Goal: Use online tool/utility: Utilize a website feature to perform a specific function

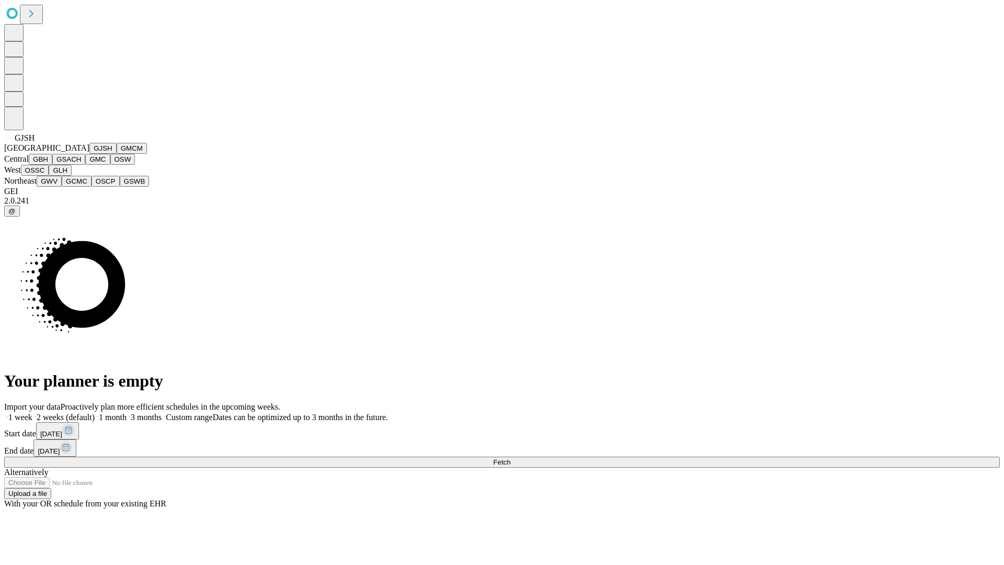
click at [89, 154] on button "GJSH" at bounding box center [102, 148] width 27 height 11
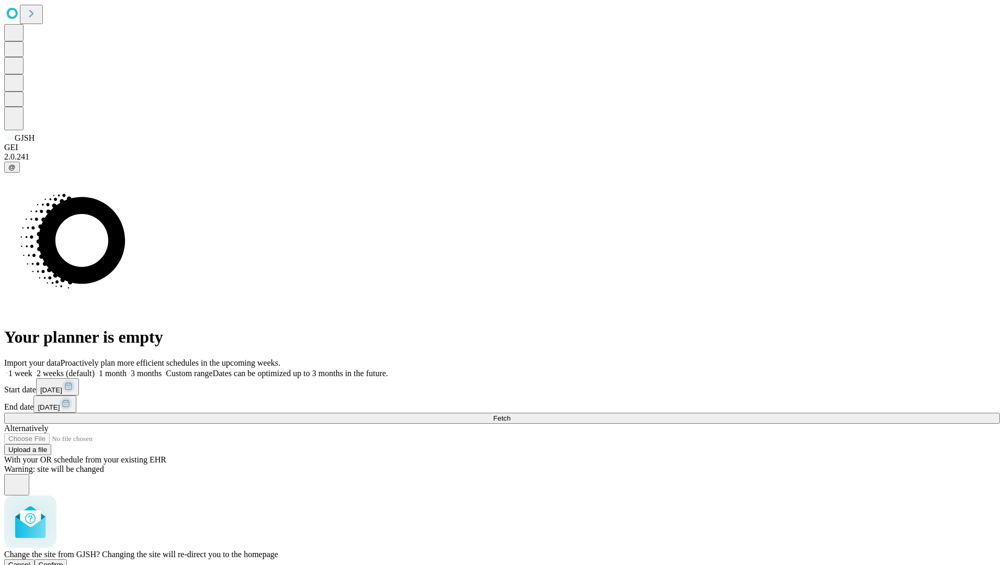
click at [63, 560] on span "Confirm" at bounding box center [51, 564] width 25 height 8
click at [95, 369] on label "2 weeks (default)" at bounding box center [63, 373] width 62 height 9
click at [510, 414] on span "Fetch" at bounding box center [501, 418] width 17 height 8
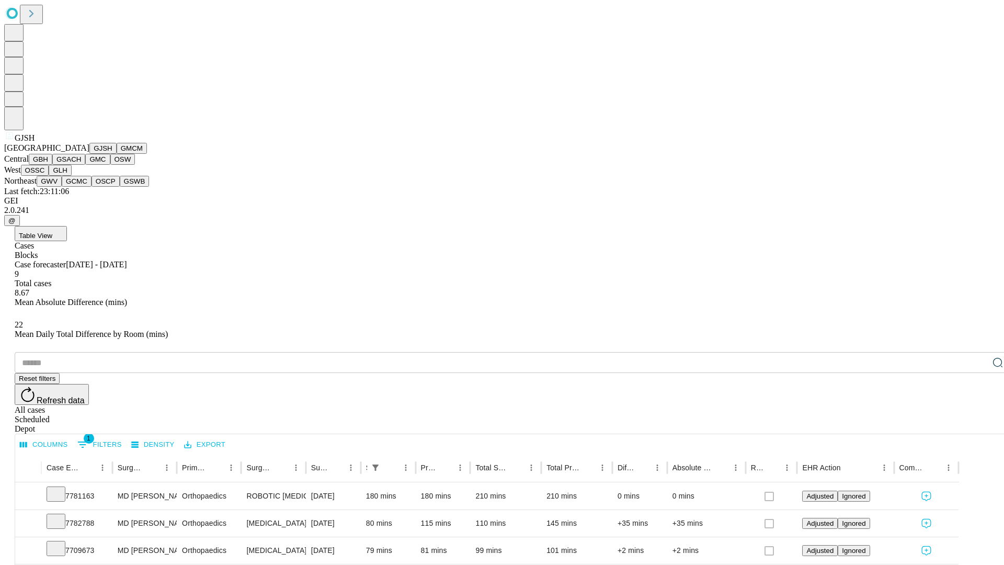
click at [117, 154] on button "GMCM" at bounding box center [132, 148] width 30 height 11
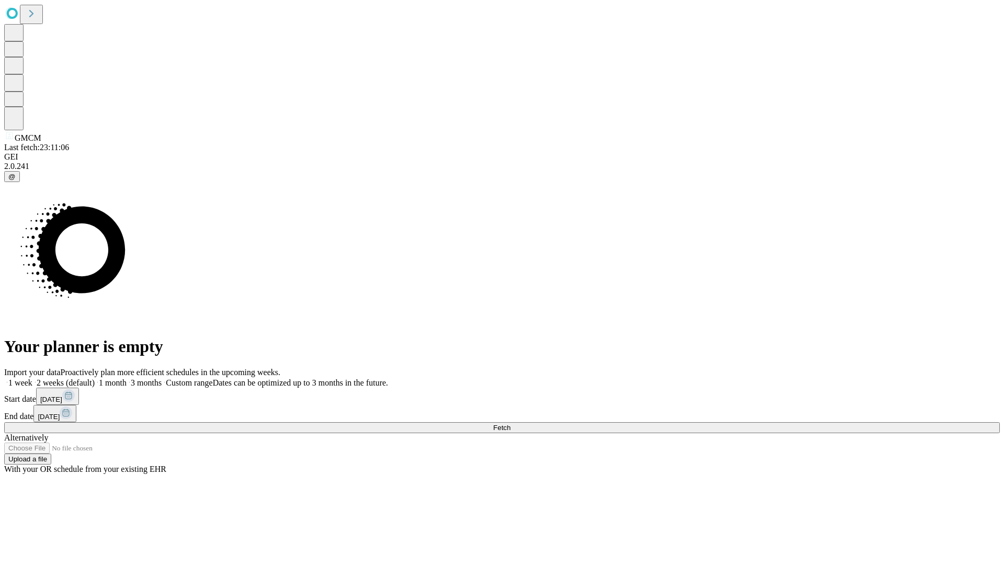
click at [510, 423] on span "Fetch" at bounding box center [501, 427] width 17 height 8
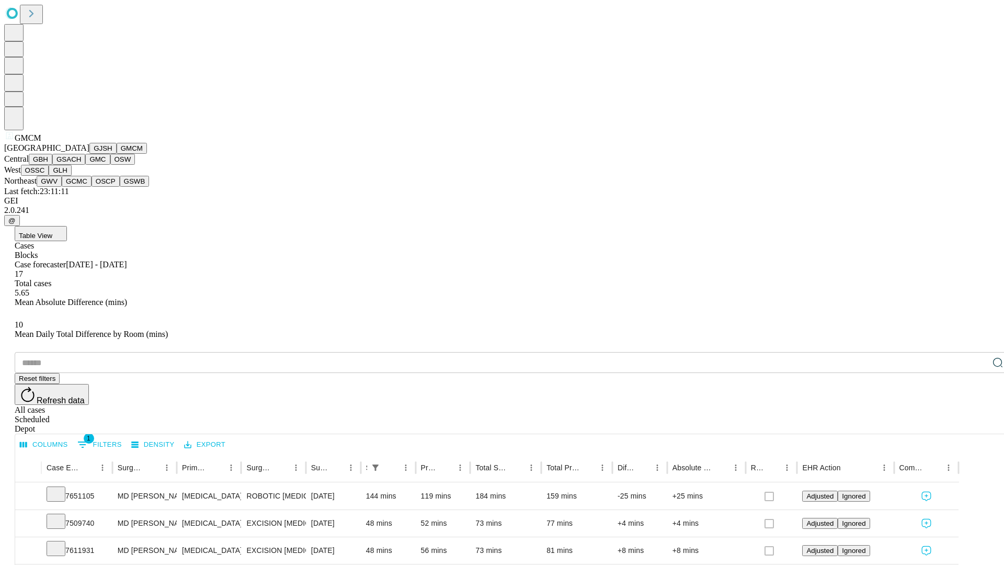
click at [52, 165] on button "GBH" at bounding box center [41, 159] width 24 height 11
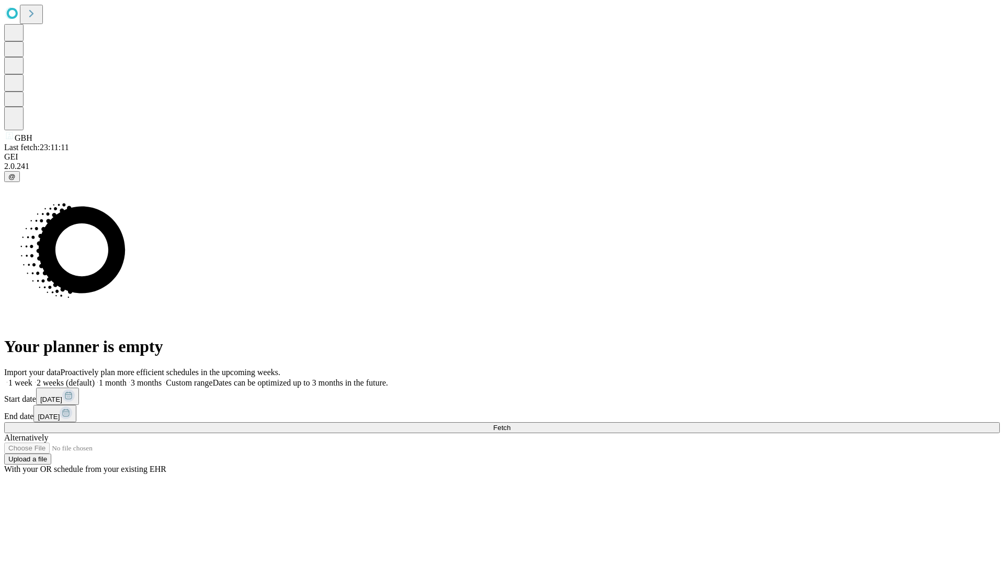
click at [95, 378] on label "2 weeks (default)" at bounding box center [63, 382] width 62 height 9
click at [510, 423] on span "Fetch" at bounding box center [501, 427] width 17 height 8
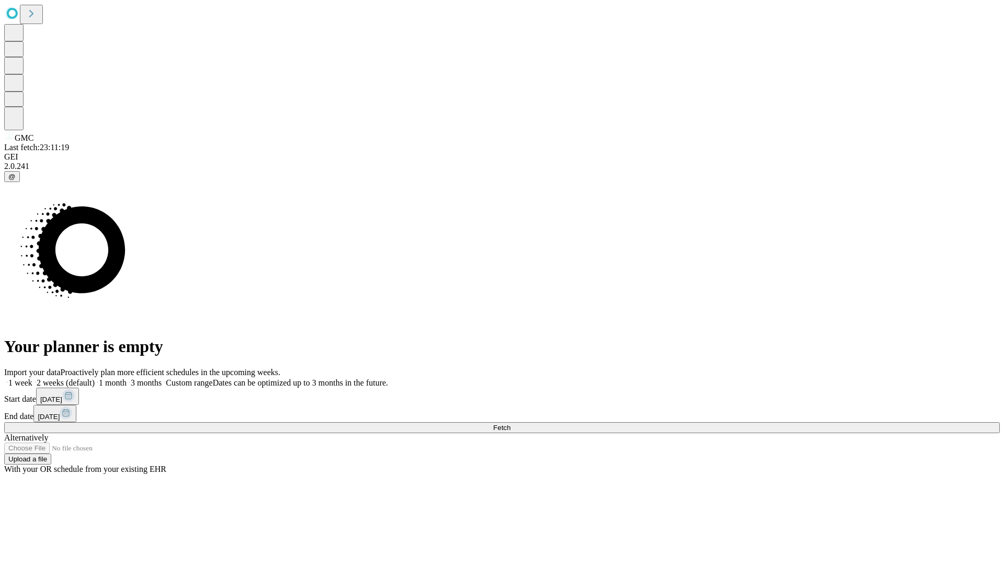
click at [95, 378] on label "2 weeks (default)" at bounding box center [63, 382] width 62 height 9
click at [510, 423] on span "Fetch" at bounding box center [501, 427] width 17 height 8
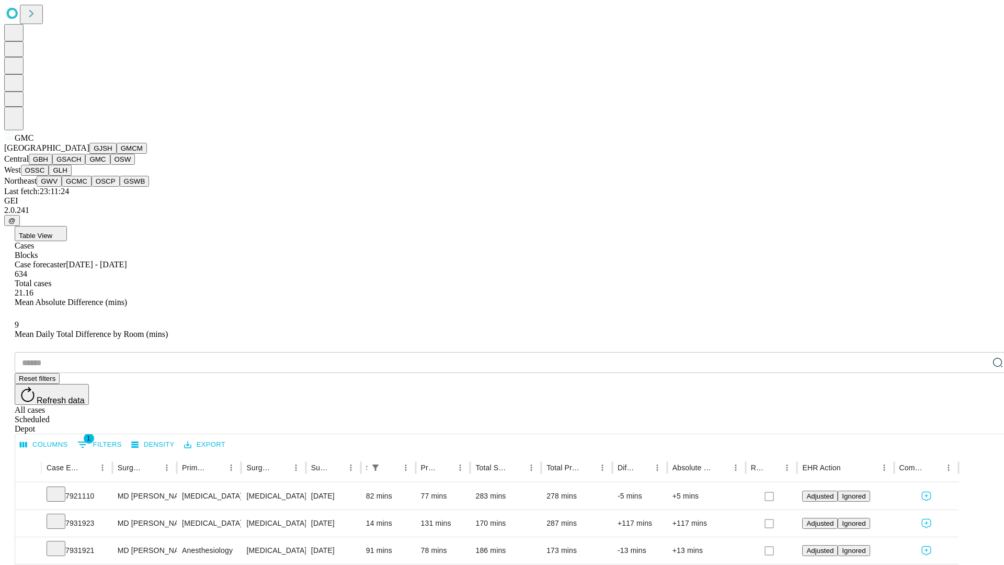
click at [110, 165] on button "OSW" at bounding box center [122, 159] width 25 height 11
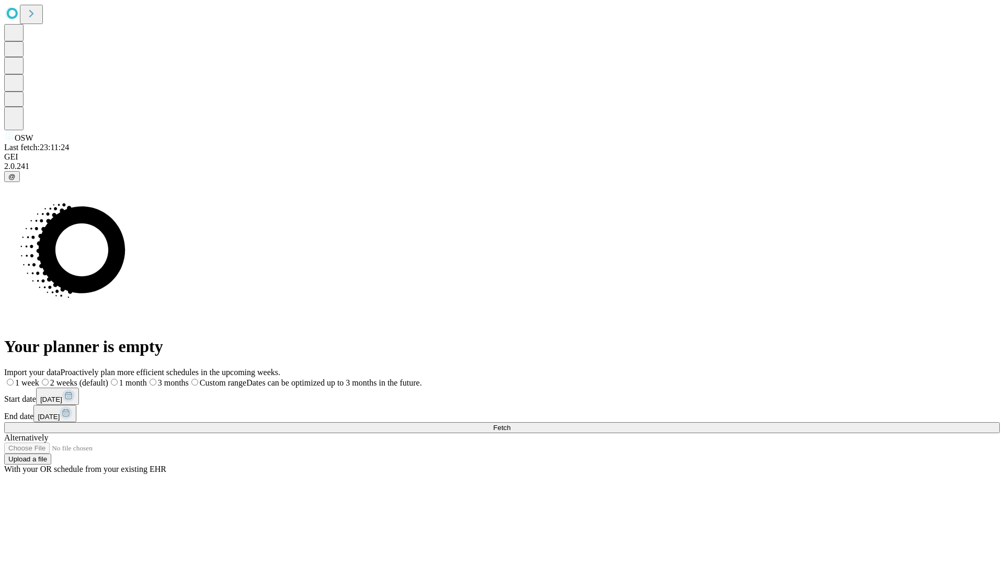
click at [108, 378] on label "2 weeks (default)" at bounding box center [73, 382] width 69 height 9
click at [510, 423] on span "Fetch" at bounding box center [501, 427] width 17 height 8
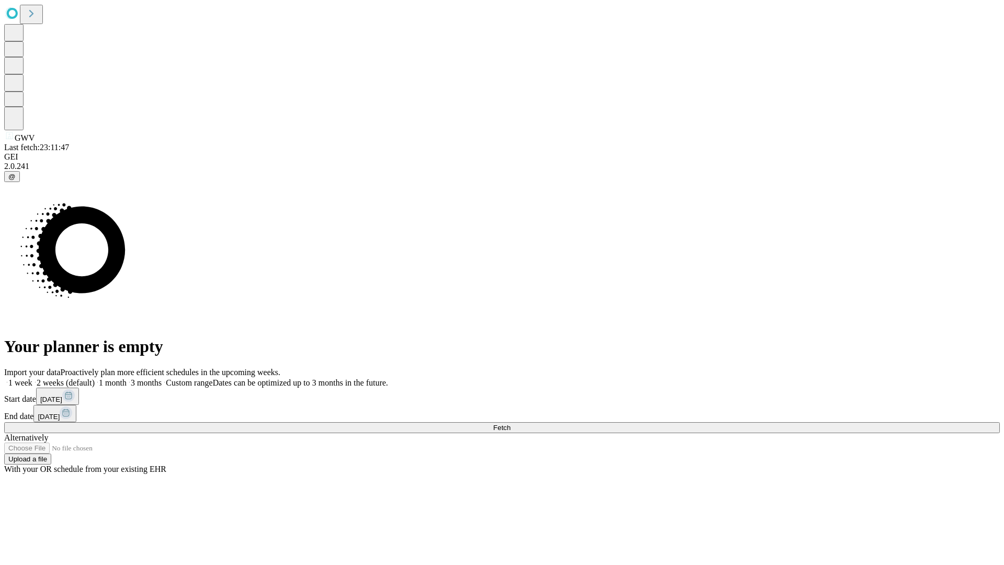
click at [510, 423] on span "Fetch" at bounding box center [501, 427] width 17 height 8
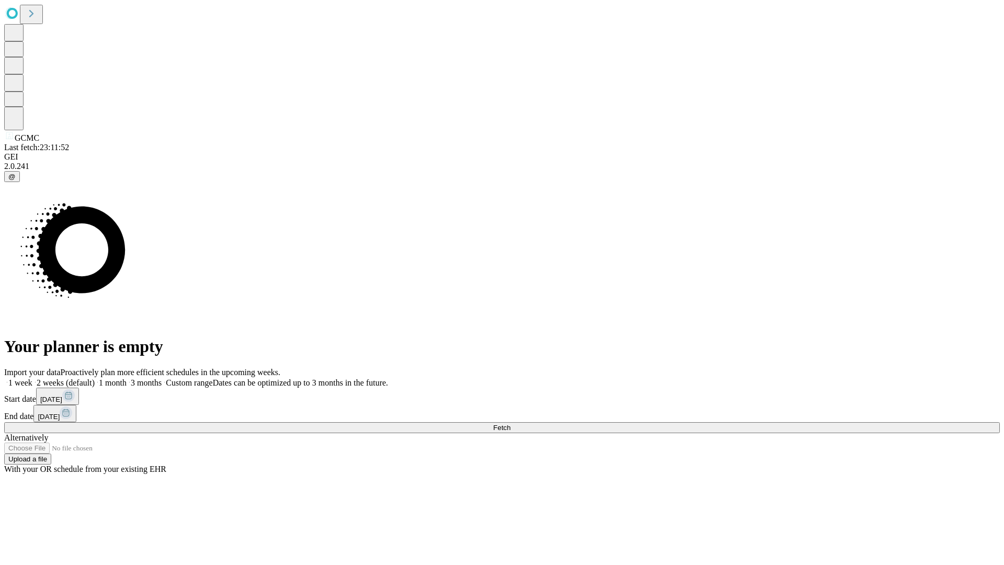
click at [95, 378] on label "2 weeks (default)" at bounding box center [63, 382] width 62 height 9
click at [510, 423] on span "Fetch" at bounding box center [501, 427] width 17 height 8
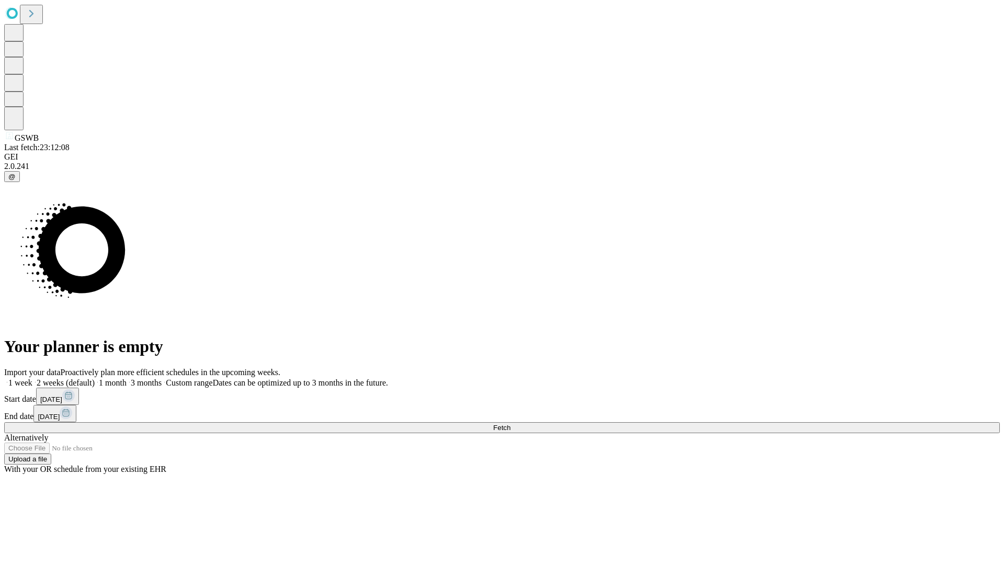
click at [95, 378] on label "2 weeks (default)" at bounding box center [63, 382] width 62 height 9
click at [510, 423] on span "Fetch" at bounding box center [501, 427] width 17 height 8
